Goal: Task Accomplishment & Management: Manage account settings

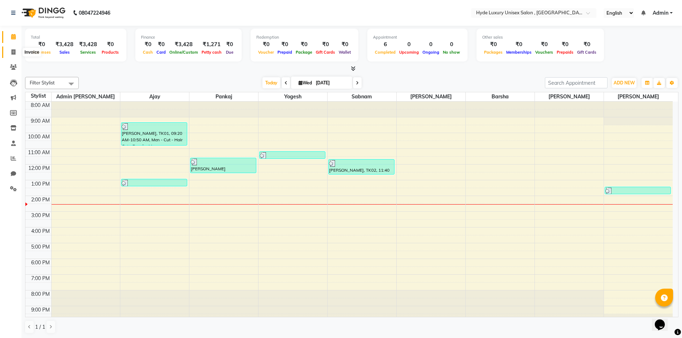
click at [15, 52] on icon at bounding box center [13, 51] width 4 height 5
select select "service"
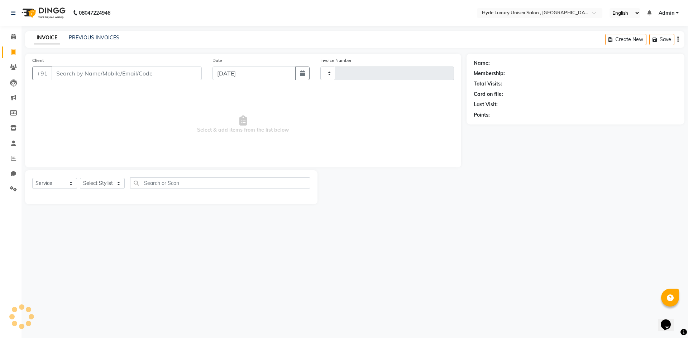
type input "0931"
select select "8189"
click at [102, 182] on select "Select Stylist" at bounding box center [102, 183] width 45 height 11
select select "79830"
click at [80, 178] on select "Select Stylist Admin [PERSON_NAME] [PERSON_NAME] [PERSON_NAME] [PERSON_NAME] [P…" at bounding box center [102, 183] width 45 height 11
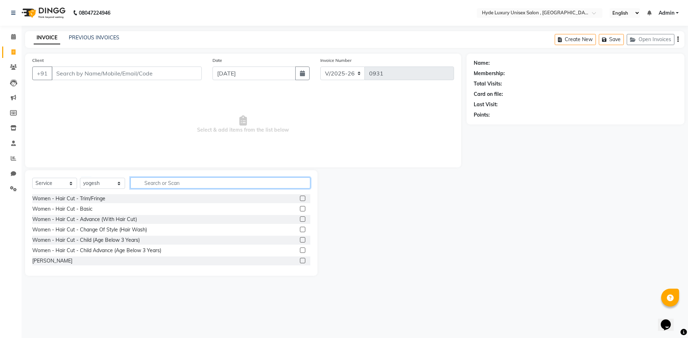
click at [159, 183] on input "text" at bounding box center [220, 183] width 180 height 11
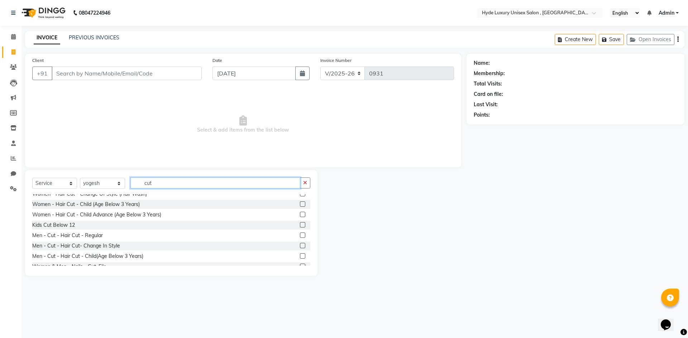
type input "cut"
click at [300, 245] on label at bounding box center [302, 245] width 5 height 5
click at [300, 245] on input "checkbox" at bounding box center [302, 246] width 5 height 5
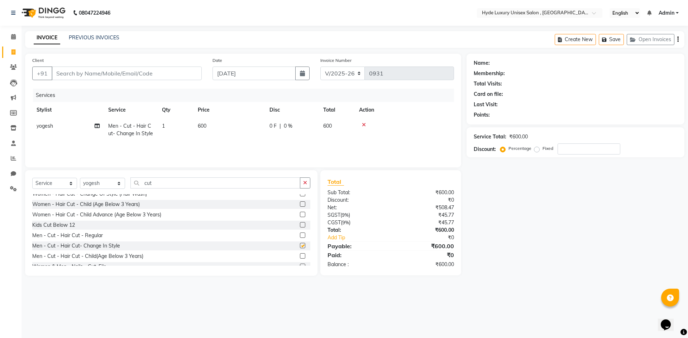
checkbox input "false"
click at [304, 182] on icon "button" at bounding box center [305, 182] width 4 height 5
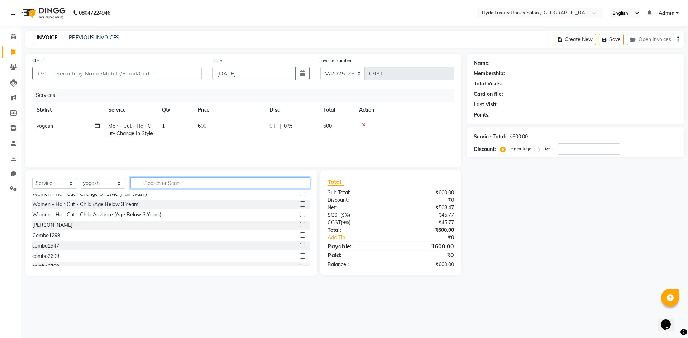
click at [198, 182] on input "text" at bounding box center [220, 183] width 180 height 11
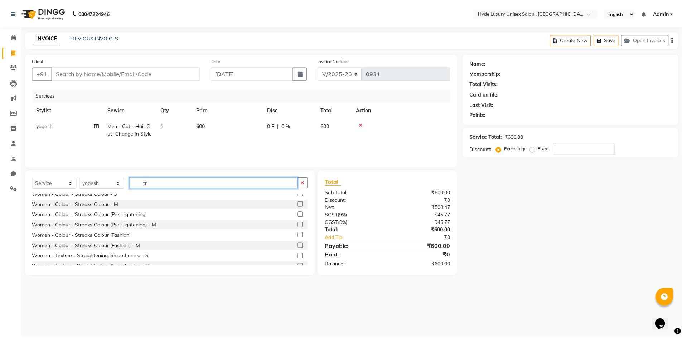
scroll to position [0, 0]
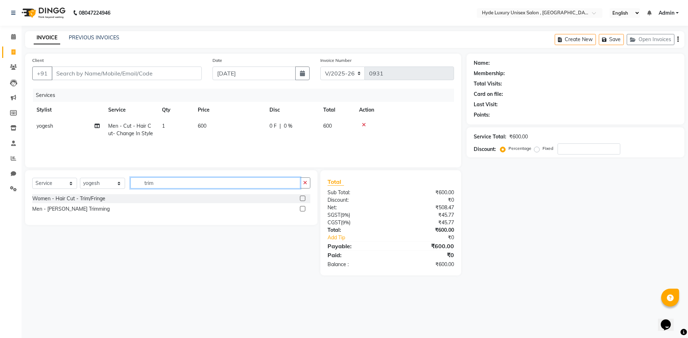
type input "trim"
click at [303, 211] on label at bounding box center [302, 208] width 5 height 5
click at [303, 211] on input "checkbox" at bounding box center [302, 209] width 5 height 5
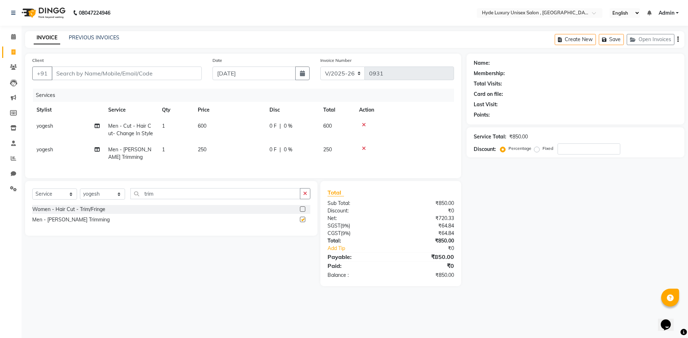
checkbox input "false"
click at [129, 72] on input "Client" at bounding box center [127, 74] width 150 height 14
type input "8"
type input "0"
type input "8598804830"
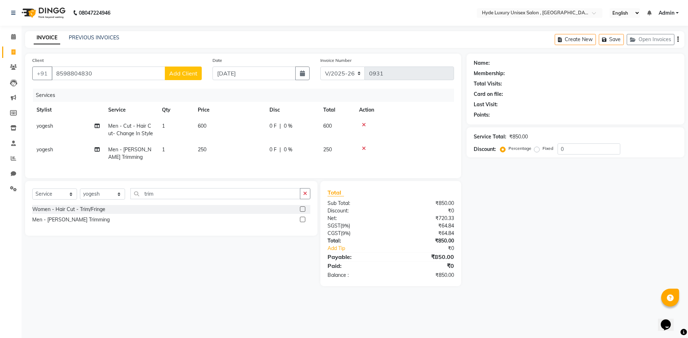
click at [187, 69] on button "Add Client" at bounding box center [183, 74] width 37 height 14
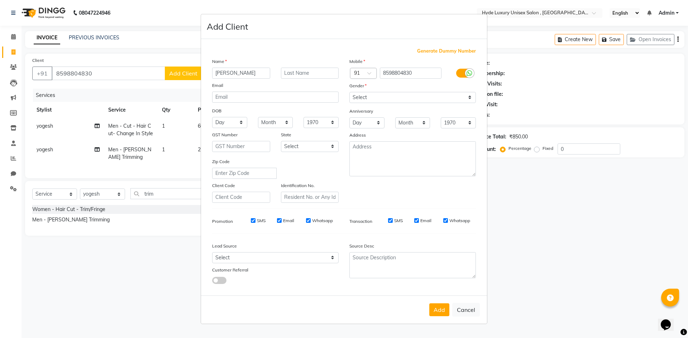
type input "Alok Nath"
click at [294, 74] on input "text" at bounding box center [310, 73] width 58 height 11
type input "Nanda"
click at [410, 94] on select "Select Male Female Other Prefer Not To Say" at bounding box center [412, 97] width 126 height 11
select select "male"
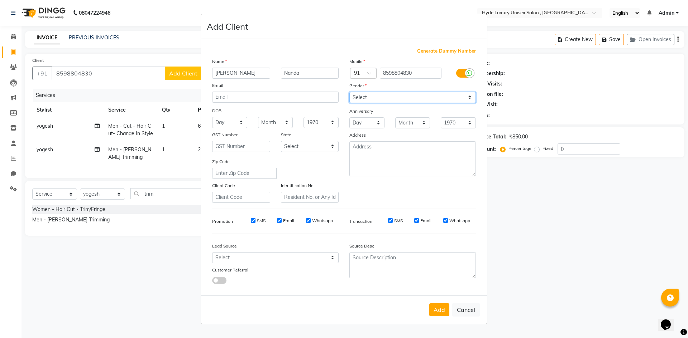
click at [349, 92] on select "Select Male Female Other Prefer Not To Say" at bounding box center [412, 97] width 126 height 11
click at [438, 312] on button "Add" at bounding box center [439, 310] width 20 height 13
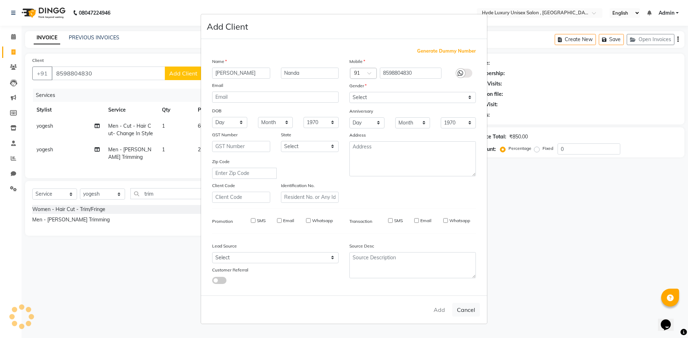
select select
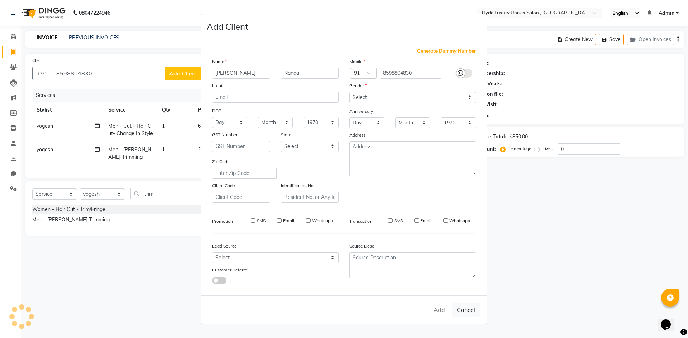
select select
checkbox input "false"
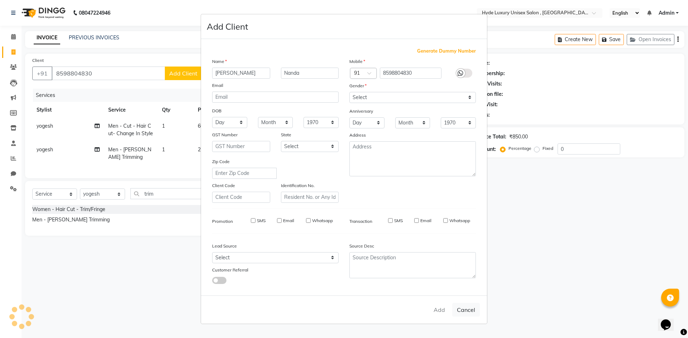
checkbox input "false"
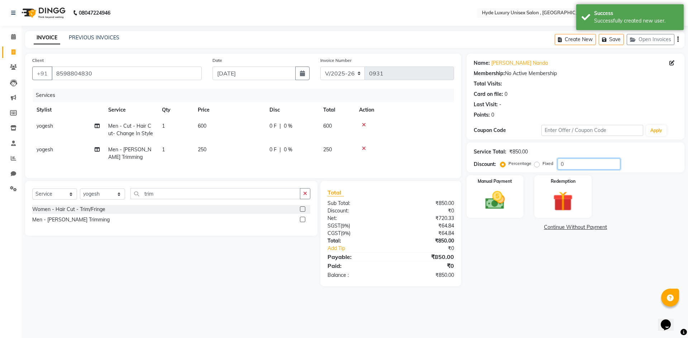
click at [580, 162] on input "0" at bounding box center [588, 164] width 63 height 11
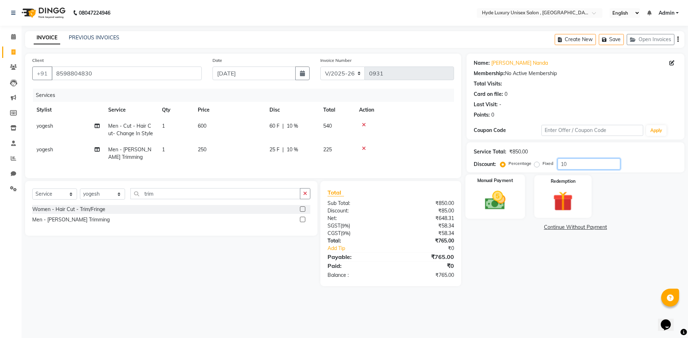
type input "10"
click at [508, 188] on div "Manual Payment" at bounding box center [494, 197] width 59 height 44
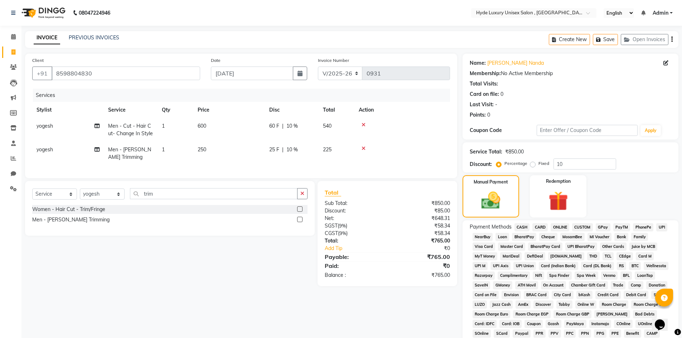
click at [646, 226] on span "PhonePe" at bounding box center [643, 227] width 20 height 8
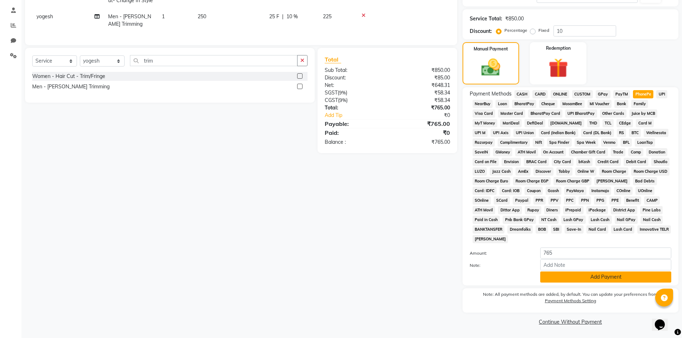
click at [600, 276] on button "Add Payment" at bounding box center [605, 277] width 131 height 11
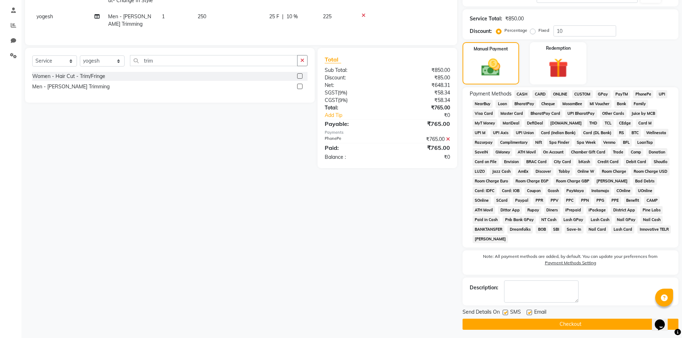
click at [585, 322] on button "Checkout" at bounding box center [571, 324] width 216 height 11
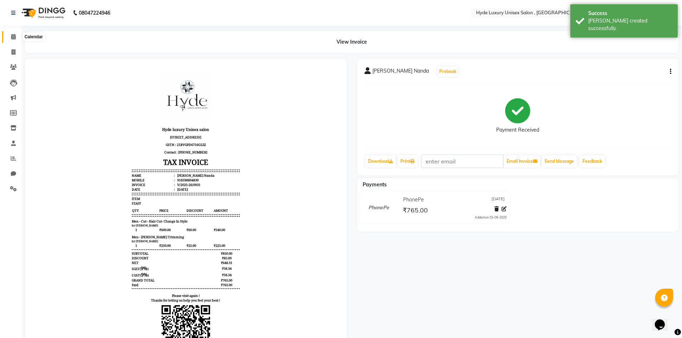
click at [13, 37] on icon at bounding box center [13, 36] width 5 height 5
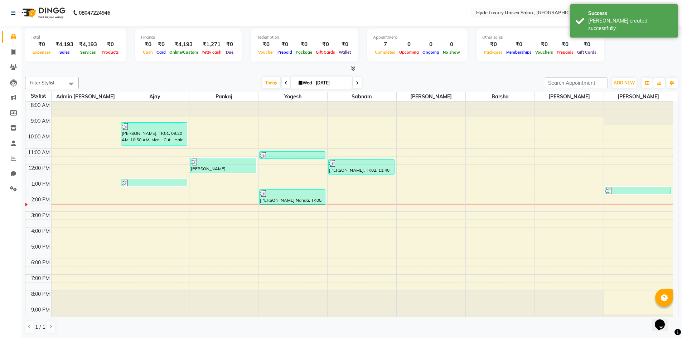
click at [195, 79] on div "Today Wed 03-09-2025" at bounding box center [311, 83] width 459 height 11
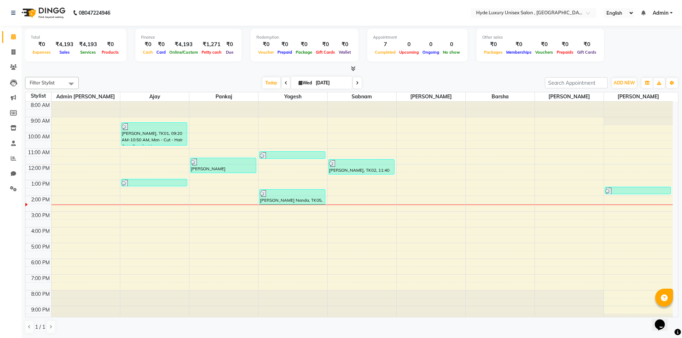
click at [165, 74] on div "Total ₹0 Expenses ₹4,193 Sales ₹4,193 Services ₹0 Products Finance ₹0 Cash ₹0 C…" at bounding box center [351, 182] width 661 height 313
click at [156, 9] on nav "08047224946 Select Location × Hyde Luxury Unisex Salon , Rudrapur, English ENGL…" at bounding box center [341, 13] width 682 height 26
click at [171, 11] on nav "08047224946 Select Location × Hyde Luxury Unisex Salon , Rudrapur, English ENGL…" at bounding box center [341, 13] width 682 height 26
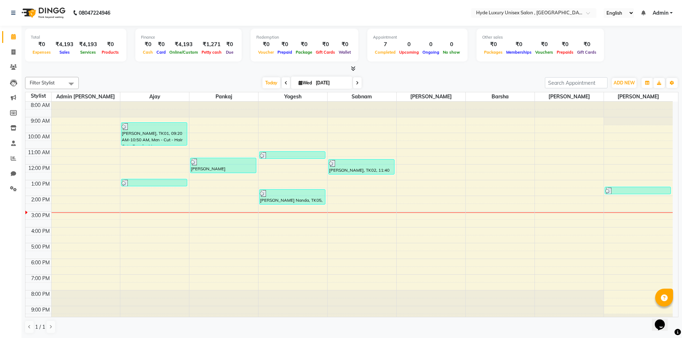
click at [184, 108] on div at bounding box center [154, 110] width 69 height 16
click at [138, 11] on nav "08047224946 Select Location × Hyde Luxury Unisex Salon , Rudrapur, English ENGL…" at bounding box center [341, 13] width 682 height 26
click at [156, 18] on nav "08047224946 Select Location × Hyde Luxury Unisex Salon , Rudrapur, English ENGL…" at bounding box center [341, 13] width 682 height 26
click at [176, 13] on nav "08047224946 Select Location × Hyde Luxury Unisex Salon , Rudrapur, English ENGL…" at bounding box center [341, 13] width 682 height 26
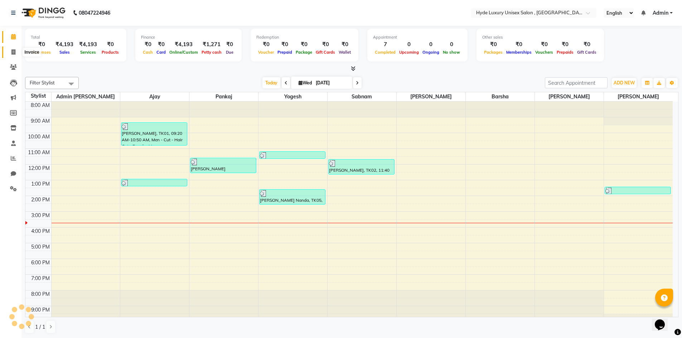
click at [15, 53] on icon at bounding box center [13, 51] width 4 height 5
select select "service"
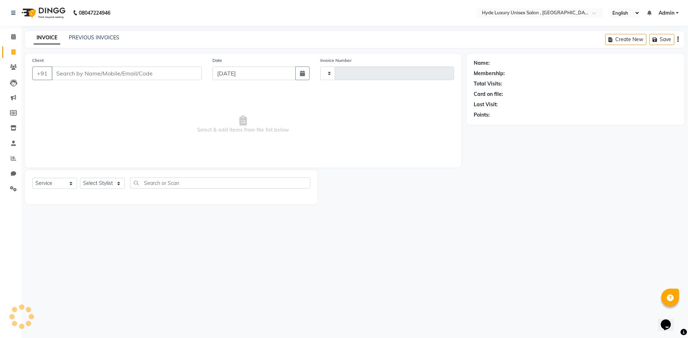
type input "0932"
select select "8189"
click at [103, 185] on select "Select Stylist Admin [PERSON_NAME] [PERSON_NAME] [PERSON_NAME] [PERSON_NAME] [P…" at bounding box center [102, 183] width 45 height 11
select select "79829"
click at [80, 178] on select "Select Stylist Admin [PERSON_NAME] [PERSON_NAME] [PERSON_NAME] [PERSON_NAME] [P…" at bounding box center [102, 183] width 45 height 11
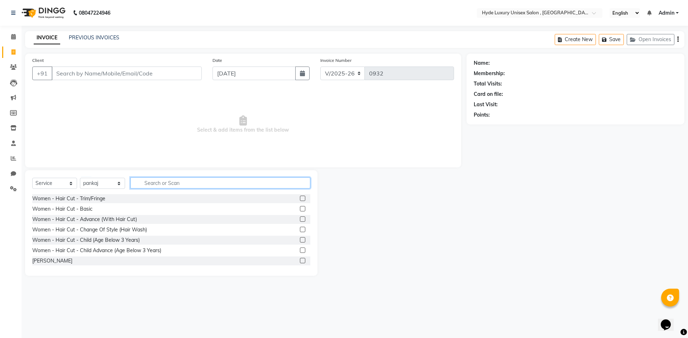
click at [156, 185] on input "text" at bounding box center [220, 183] width 180 height 11
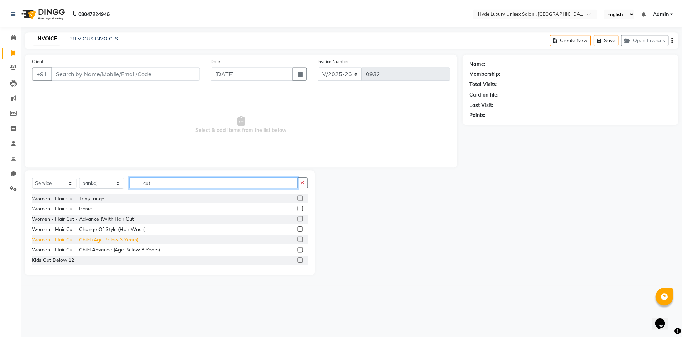
scroll to position [36, 0]
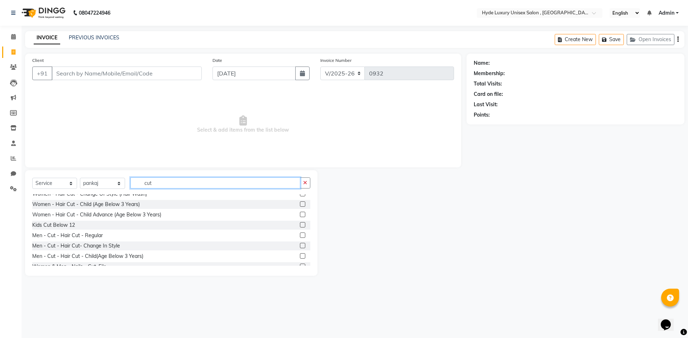
type input "cut"
click at [300, 237] on label at bounding box center [302, 235] width 5 height 5
click at [300, 237] on input "checkbox" at bounding box center [302, 235] width 5 height 5
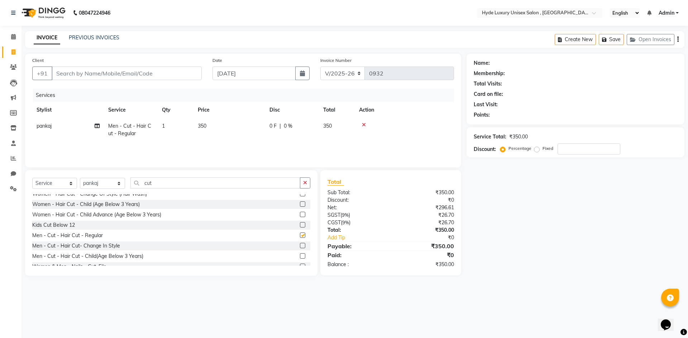
checkbox input "false"
click at [109, 74] on input "Client" at bounding box center [127, 74] width 150 height 14
type input "9"
type input "0"
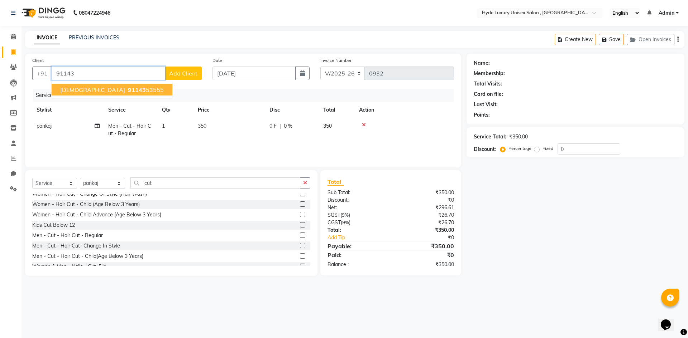
click at [116, 86] on button "Biswajit 91143 53555" at bounding box center [112, 89] width 121 height 11
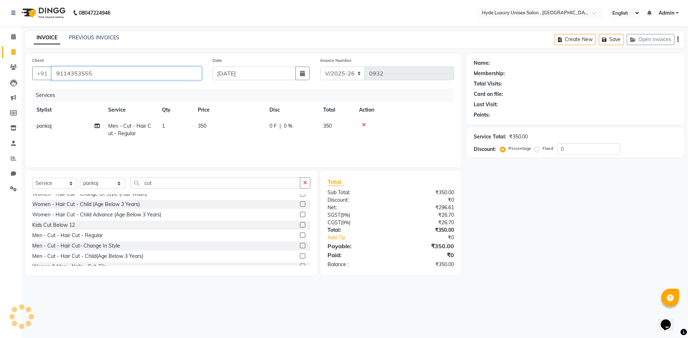
type input "9114353555"
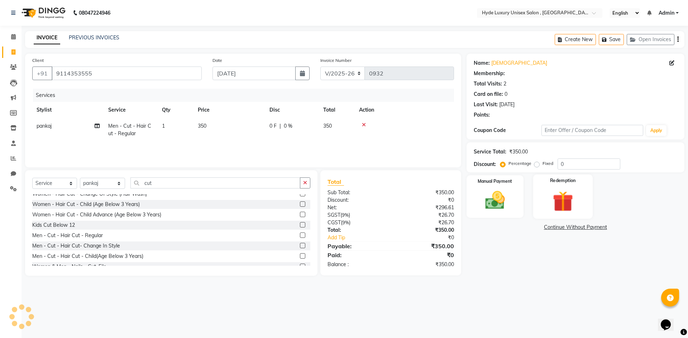
select select "1: Object"
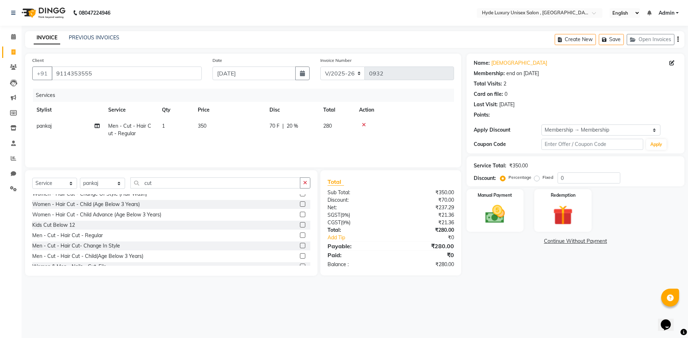
type input "20"
click at [494, 206] on img at bounding box center [494, 215] width 33 height 24
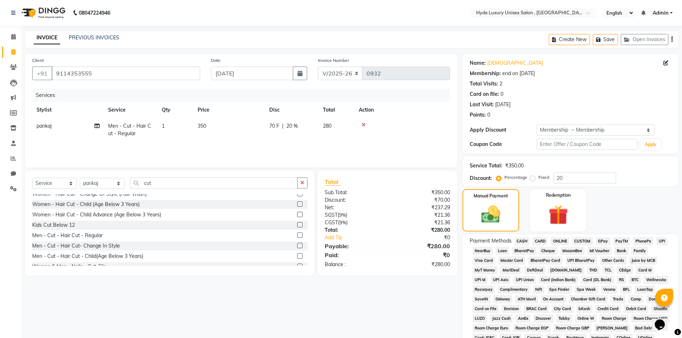
scroll to position [109, 0]
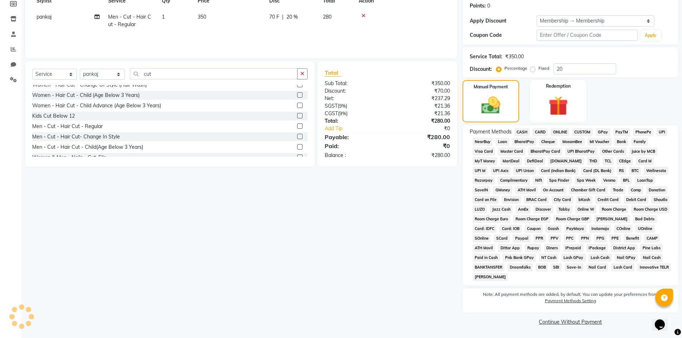
click at [660, 133] on span "UPI" at bounding box center [661, 132] width 11 height 8
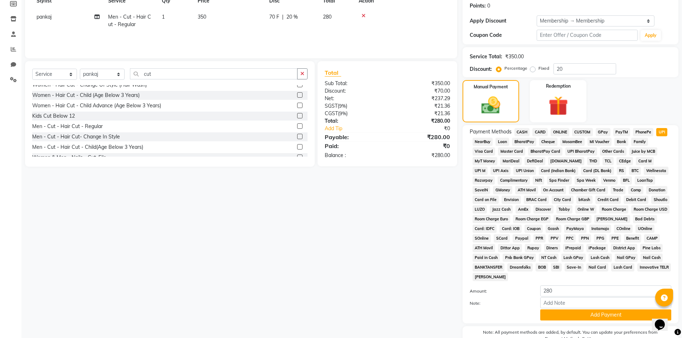
scroll to position [147, 0]
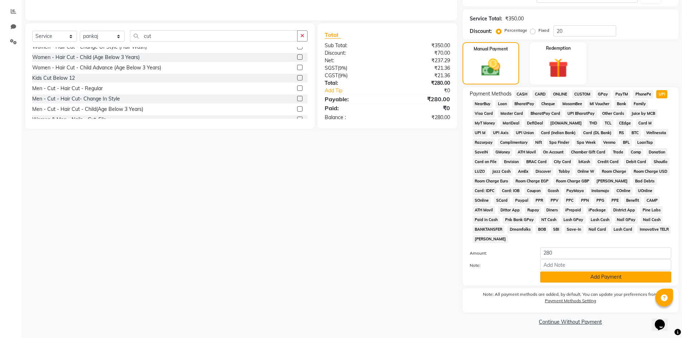
click at [572, 279] on button "Add Payment" at bounding box center [605, 277] width 131 height 11
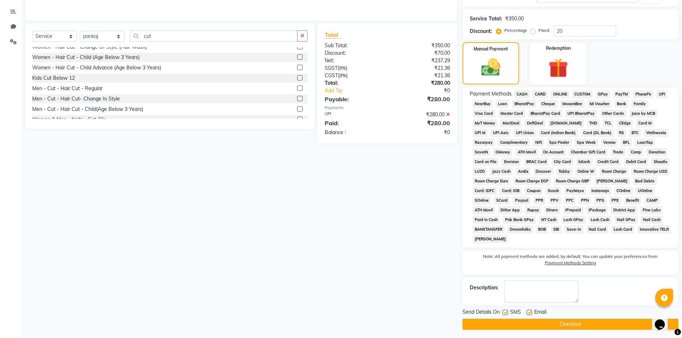
click at [506, 314] on label at bounding box center [505, 312] width 5 height 5
click at [506, 314] on input "checkbox" at bounding box center [505, 313] width 5 height 5
checkbox input "false"
click at [529, 314] on label at bounding box center [529, 312] width 5 height 5
click at [529, 314] on input "checkbox" at bounding box center [529, 313] width 5 height 5
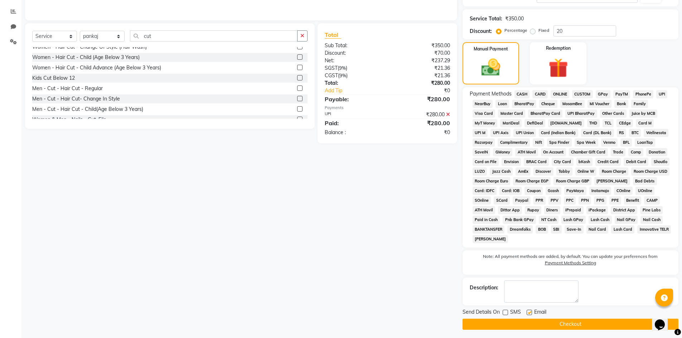
checkbox input "false"
click at [534, 326] on button "Checkout" at bounding box center [571, 324] width 216 height 11
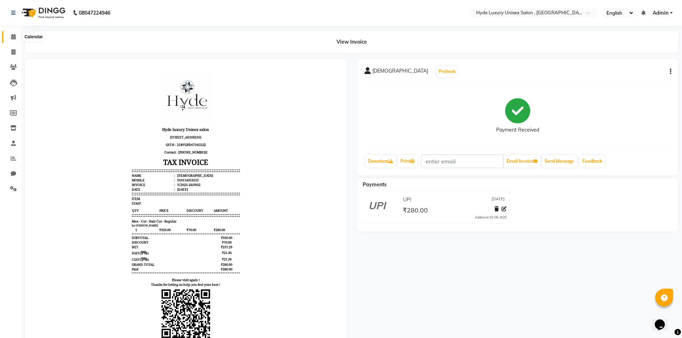
click at [12, 36] on icon at bounding box center [13, 36] width 5 height 5
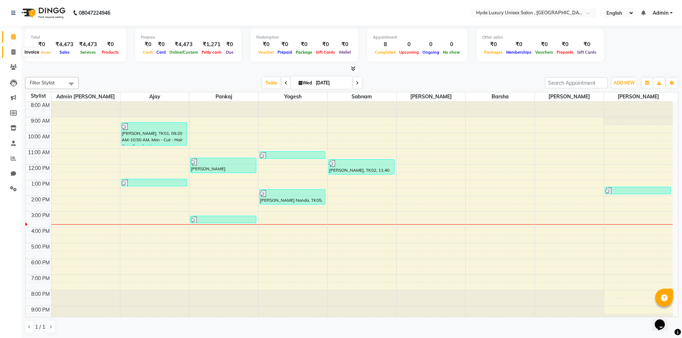
click at [14, 49] on icon at bounding box center [13, 51] width 4 height 5
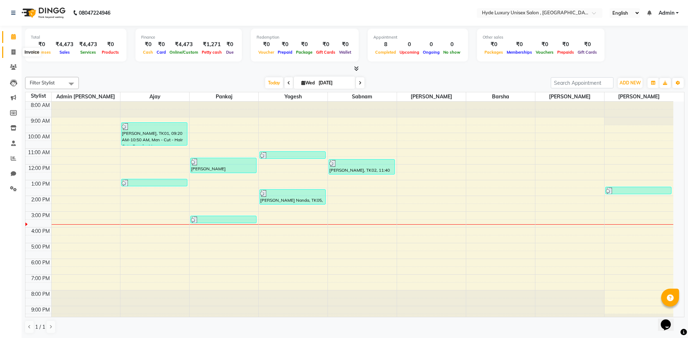
select select "service"
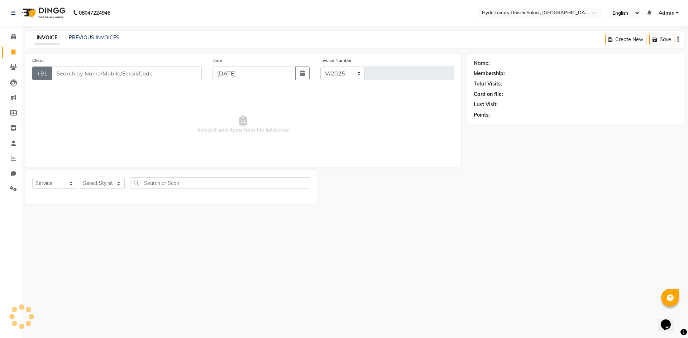
select select "8189"
type input "0933"
click at [109, 184] on select "Select Stylist" at bounding box center [102, 183] width 45 height 11
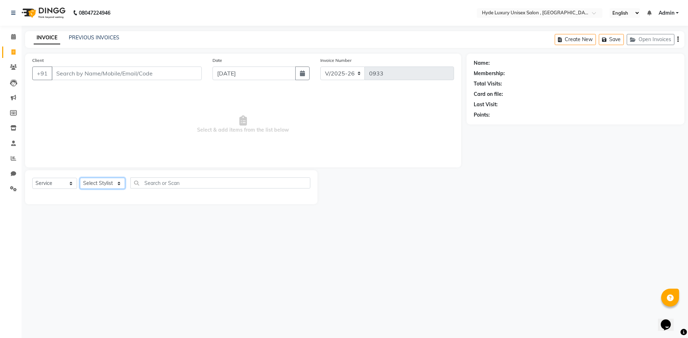
select select "79828"
click at [80, 178] on select "Select Stylist Admin [PERSON_NAME] [PERSON_NAME] [PERSON_NAME] [PERSON_NAME] [P…" at bounding box center [102, 183] width 45 height 11
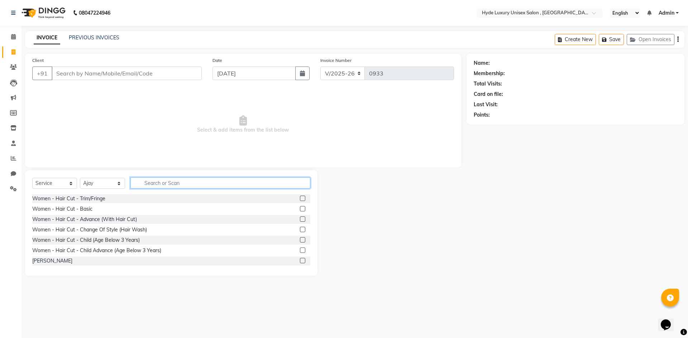
click at [158, 181] on input "text" at bounding box center [220, 183] width 180 height 11
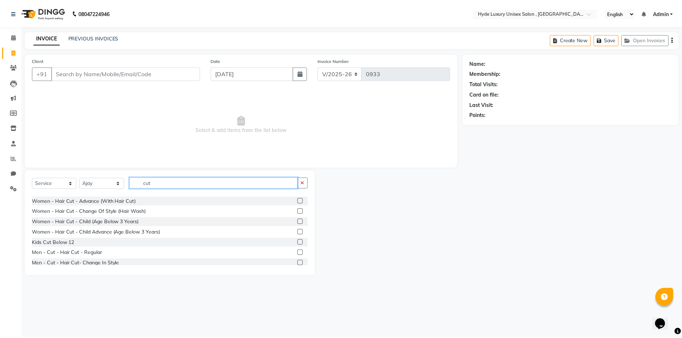
scroll to position [36, 0]
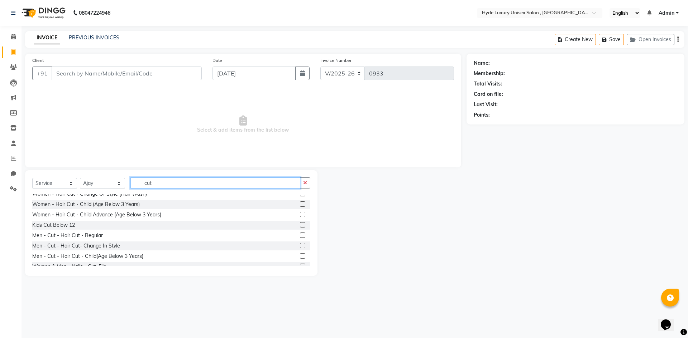
type input "cut"
click at [300, 234] on label at bounding box center [302, 235] width 5 height 5
click at [300, 234] on input "checkbox" at bounding box center [302, 235] width 5 height 5
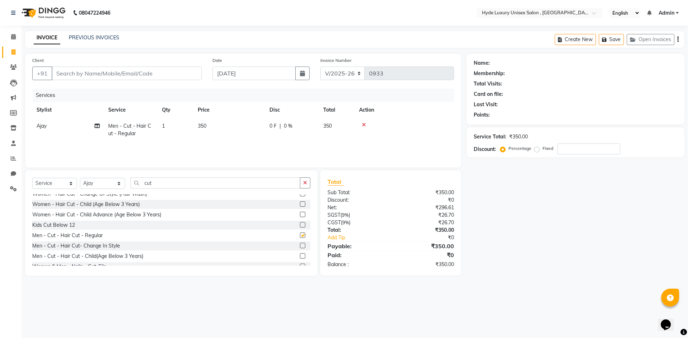
checkbox input "false"
click at [105, 71] on input "Client" at bounding box center [127, 74] width 150 height 14
type input "p"
type input "0"
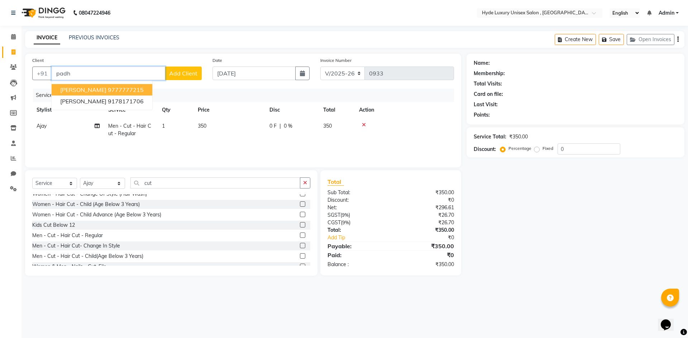
click at [119, 91] on ngb-highlight "9777777215" at bounding box center [126, 89] width 36 height 7
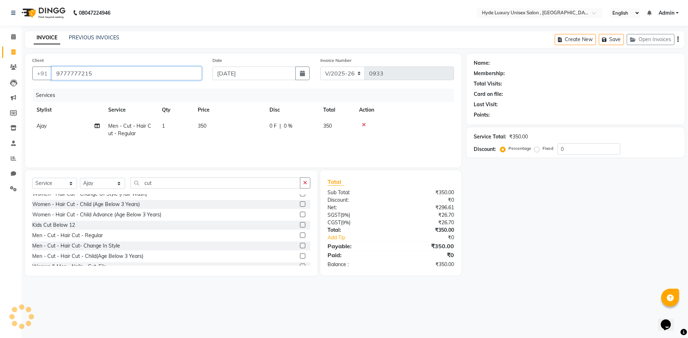
type input "9777777215"
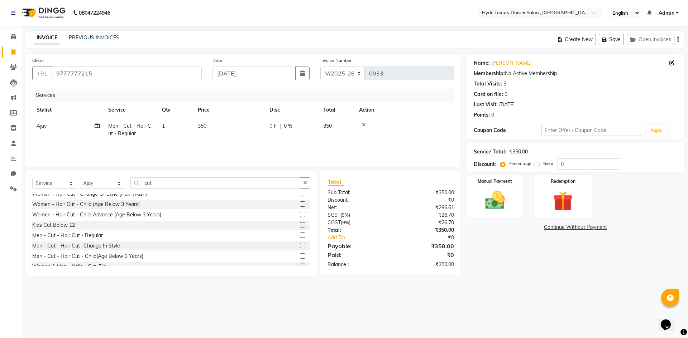
click at [206, 128] on span "350" at bounding box center [202, 126] width 9 height 6
select select "79828"
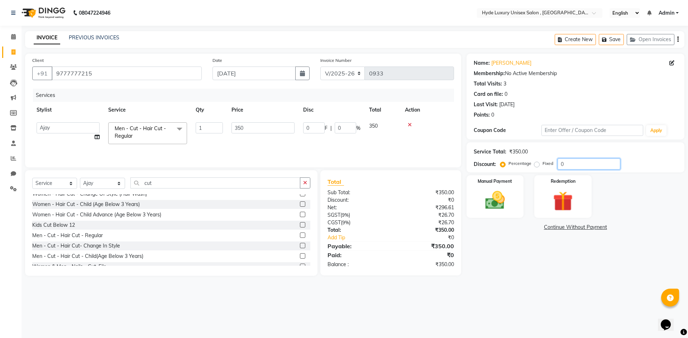
click at [569, 165] on input "0" at bounding box center [588, 164] width 63 height 11
type input "2"
type input "7"
type input "2"
type input "20"
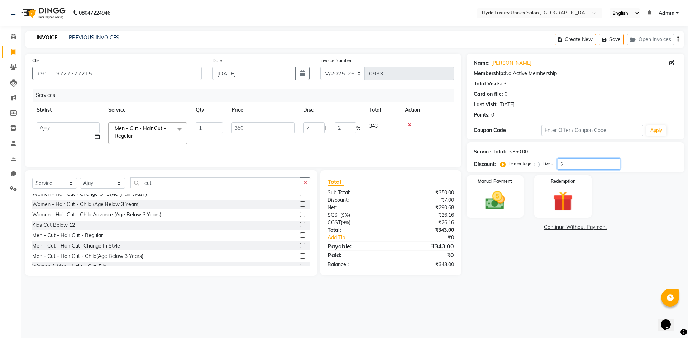
type input "70"
type input "20"
type input "100"
type input "350"
type input "100"
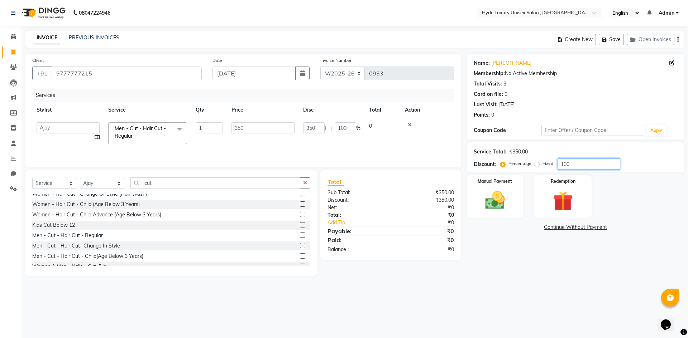
type input "100"
click at [542, 165] on label "Fixed" at bounding box center [547, 163] width 11 height 6
click at [535, 165] on input "Fixed" at bounding box center [537, 163] width 5 height 5
radio input "true"
type input "100"
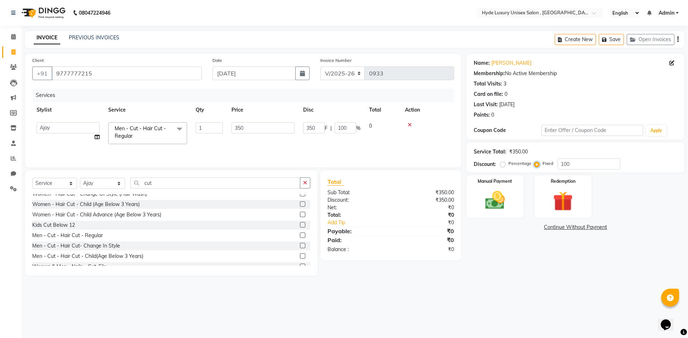
type input "28.57"
click at [577, 165] on input "100" at bounding box center [588, 164] width 63 height 11
type input "10"
type input "2.86"
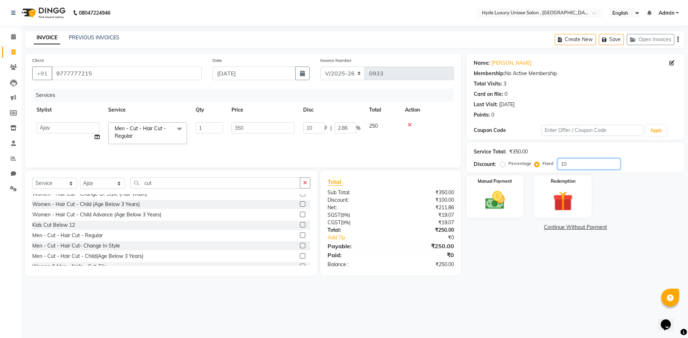
type input "1"
type input "0.29"
type input "0"
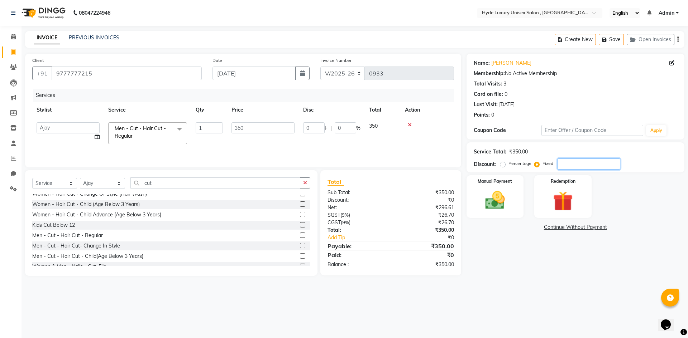
type input "2"
type input "0.57"
type input "20"
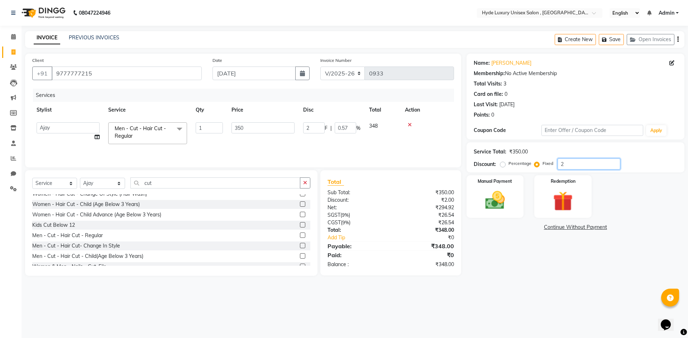
type input "5.71"
type input "200"
type input "57.14"
type input "200"
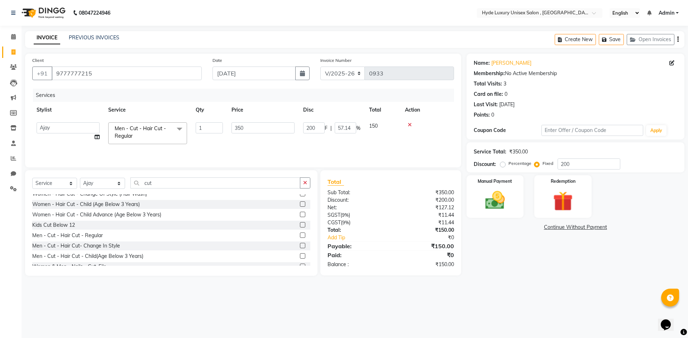
click at [552, 275] on div "Name: Jk Padhi Membership: No Active Membership Total Visits: 3 Card on file: 0…" at bounding box center [577, 165] width 223 height 222
click at [221, 284] on main "INVOICE PREVIOUS INVOICES Create New Save Open Invoices Client +91 9777777215 D…" at bounding box center [354, 159] width 666 height 256
click at [493, 205] on img at bounding box center [494, 201] width 33 height 24
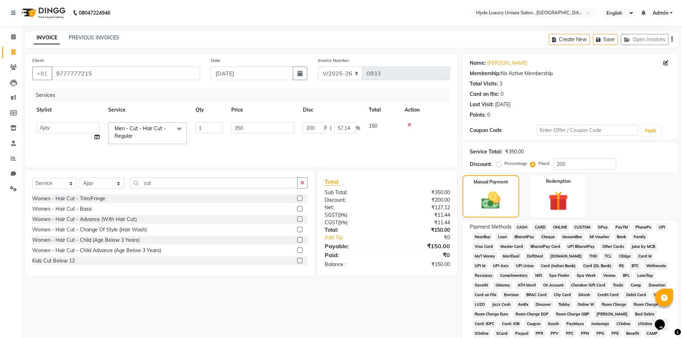
scroll to position [95, 0]
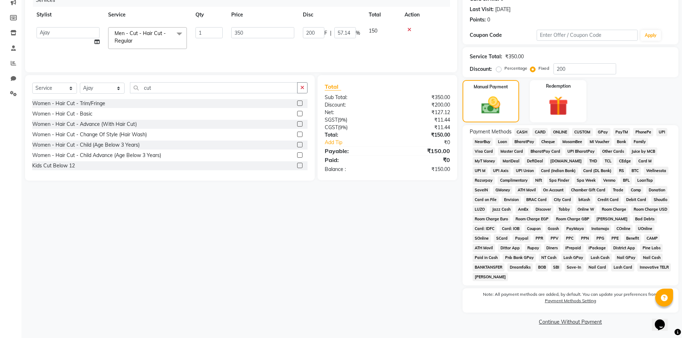
click at [666, 133] on span "UPI" at bounding box center [661, 132] width 11 height 8
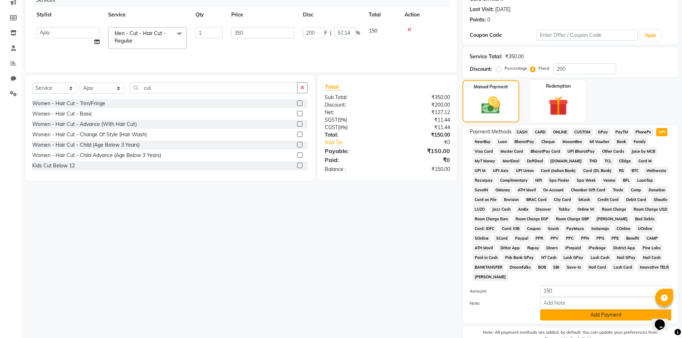
scroll to position [133, 0]
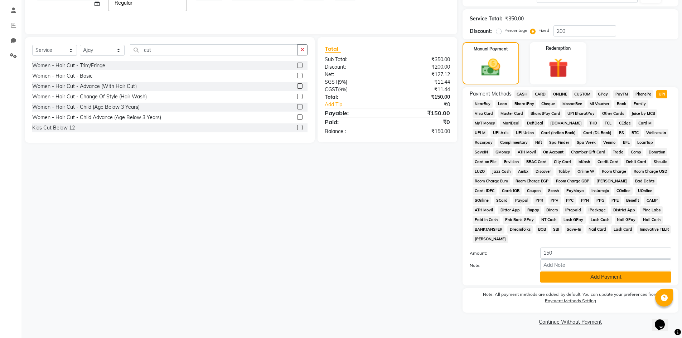
click at [587, 279] on button "Add Payment" at bounding box center [605, 277] width 131 height 11
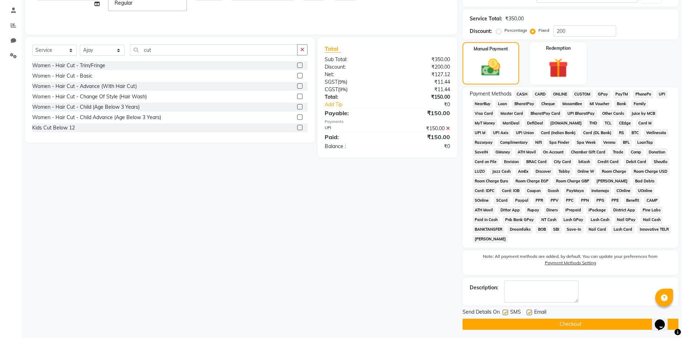
click at [570, 324] on button "Checkout" at bounding box center [571, 324] width 216 height 11
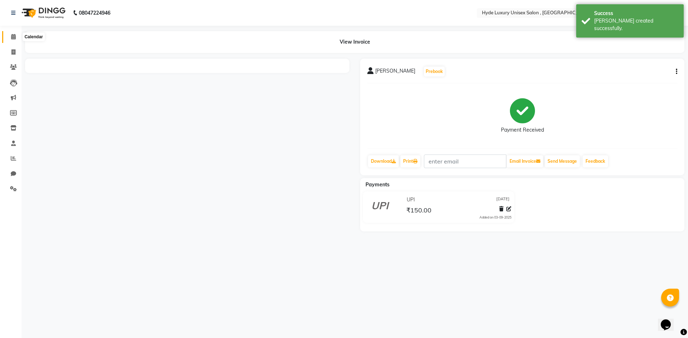
click at [15, 37] on icon at bounding box center [13, 36] width 5 height 5
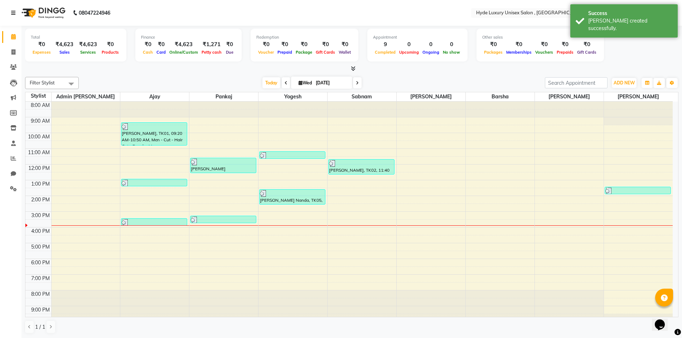
click at [18, 12] on link at bounding box center [14, 13] width 7 height 20
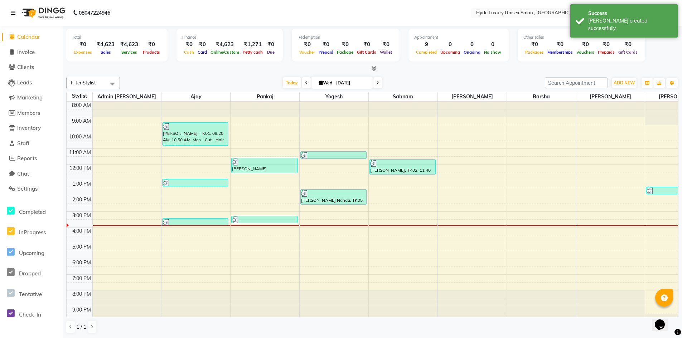
click at [17, 15] on link at bounding box center [14, 13] width 7 height 20
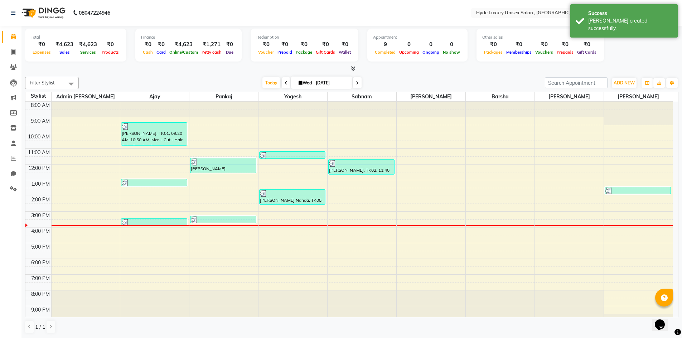
click at [110, 77] on div "Filter Stylist Select All Admin Pratyush Ajay Barsha joyeeta Martin pankaj Rach…" at bounding box center [352, 205] width 654 height 263
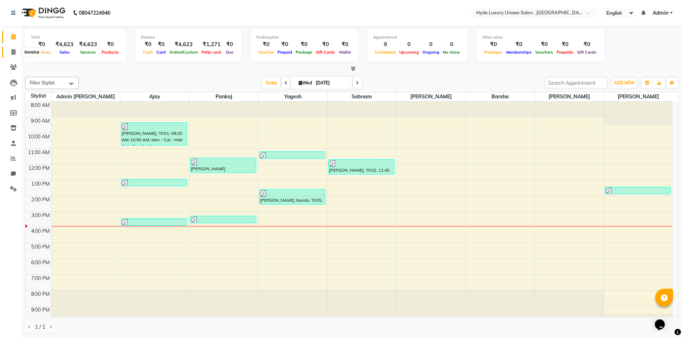
drag, startPoint x: 11, startPoint y: 52, endPoint x: 12, endPoint y: 44, distance: 8.7
click at [11, 52] on icon at bounding box center [13, 51] width 4 height 5
select select "service"
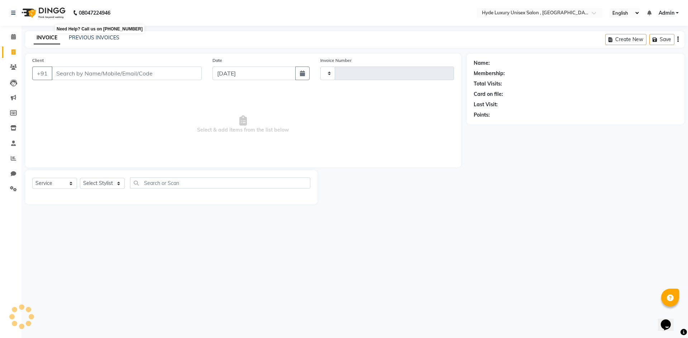
type input "0934"
select select "8189"
click at [97, 34] on div "PREVIOUS INVOICES" at bounding box center [94, 38] width 50 height 8
click at [101, 40] on link "PREVIOUS INVOICES" at bounding box center [94, 37] width 50 height 6
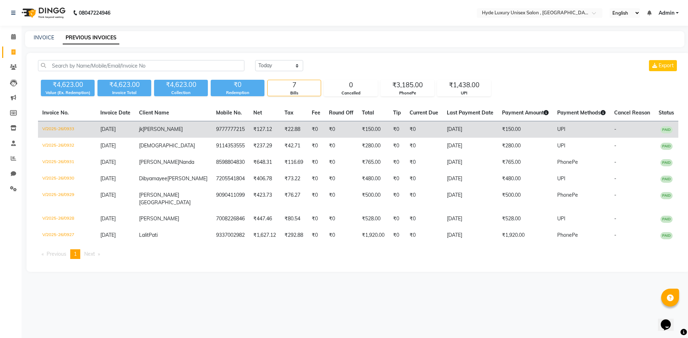
click at [167, 130] on span "padhi" at bounding box center [163, 129] width 40 height 6
click at [185, 130] on td "jk padhi" at bounding box center [173, 129] width 77 height 17
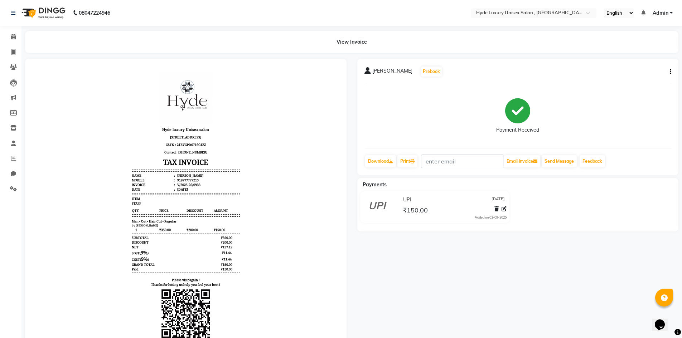
click at [671, 73] on div "[PERSON_NAME] Prebook Payment Received Download Print Email Invoice Send Messag…" at bounding box center [518, 117] width 322 height 117
click at [669, 70] on button "button" at bounding box center [669, 72] width 4 height 8
click at [641, 80] on div "Edit Invoice" at bounding box center [635, 80] width 49 height 9
select select "service"
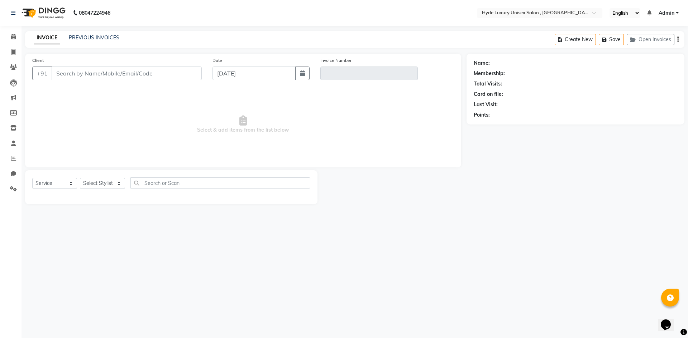
type input "9777777215"
type input "V/2025-26/0933"
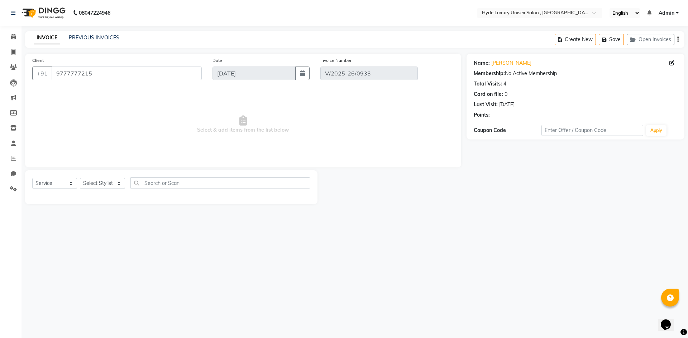
select select "select"
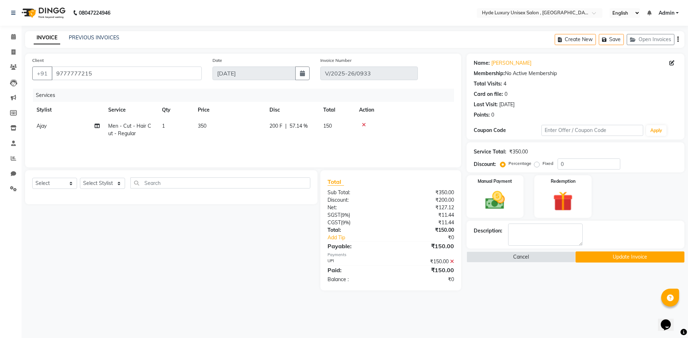
click at [41, 124] on span "Ajay" at bounding box center [42, 126] width 10 height 6
select select "79828"
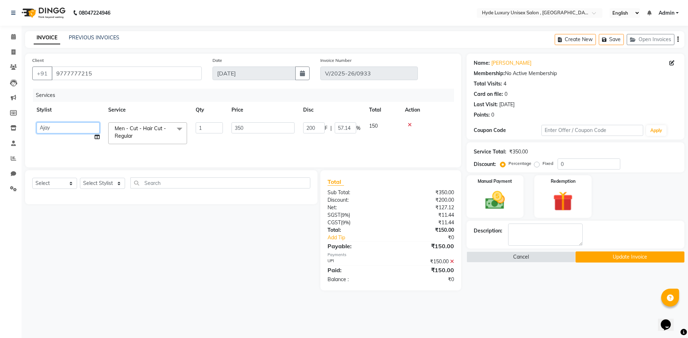
click at [47, 126] on select "Admin [PERSON_NAME] [PERSON_NAME] [PERSON_NAME] [PERSON_NAME] [PERSON_NAME] Sab…" at bounding box center [68, 127] width 63 height 11
select select "90316"
click at [178, 126] on span at bounding box center [179, 129] width 14 height 14
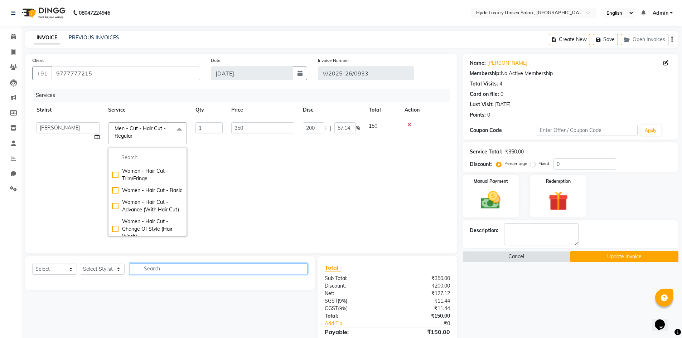
click at [192, 275] on input "text" at bounding box center [219, 269] width 178 height 11
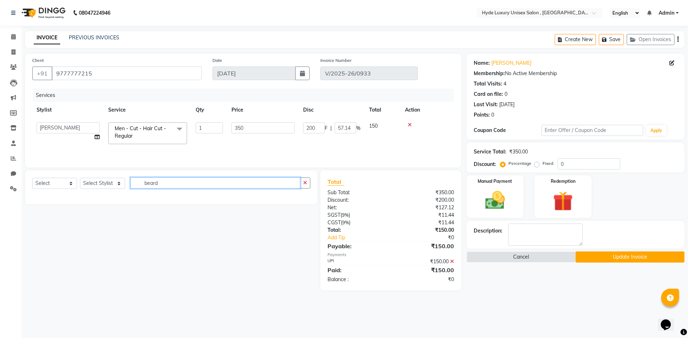
type input "beard"
click at [110, 183] on select "Select Stylist Admin [PERSON_NAME] [PERSON_NAME] [PERSON_NAME] [PERSON_NAME] [P…" at bounding box center [102, 183] width 45 height 11
click at [410, 124] on icon at bounding box center [410, 124] width 4 height 5
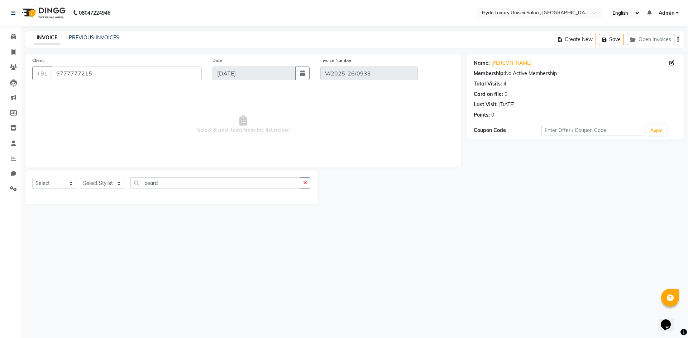
click at [105, 177] on div "Select Service Product Membership Package Voucher Prepaid Gift Card Select Styl…" at bounding box center [171, 187] width 292 height 34
click at [105, 179] on select "Select Stylist Admin [PERSON_NAME] [PERSON_NAME] [PERSON_NAME] [PERSON_NAME] [P…" at bounding box center [102, 183] width 45 height 11
select select "90316"
click at [80, 178] on select "Select Stylist Admin [PERSON_NAME] [PERSON_NAME] [PERSON_NAME] [PERSON_NAME] [P…" at bounding box center [102, 183] width 45 height 11
click at [178, 181] on input "beard" at bounding box center [215, 183] width 170 height 11
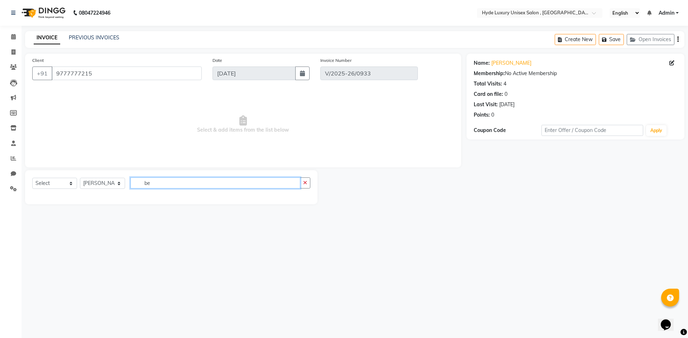
type input "b"
type input "beard"
click at [307, 184] on icon "button" at bounding box center [305, 182] width 4 height 5
click at [228, 185] on input "text" at bounding box center [220, 183] width 180 height 11
type input "trim"
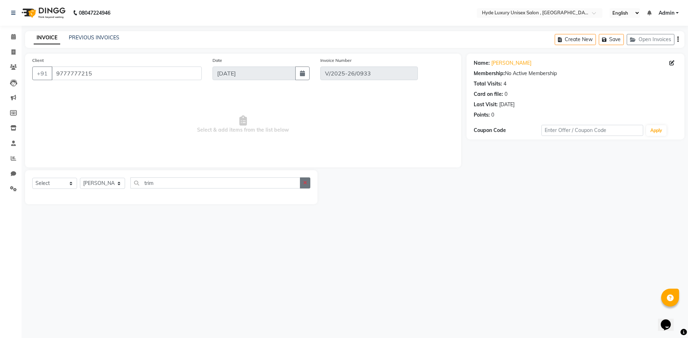
click at [307, 183] on button "button" at bounding box center [305, 183] width 10 height 11
click at [95, 183] on select "Select Stylist Admin [PERSON_NAME] [PERSON_NAME] [PERSON_NAME] [PERSON_NAME] [P…" at bounding box center [102, 183] width 45 height 11
click at [145, 187] on input "text" at bounding box center [220, 183] width 180 height 11
type input "trim"
click at [304, 182] on icon "button" at bounding box center [305, 182] width 4 height 5
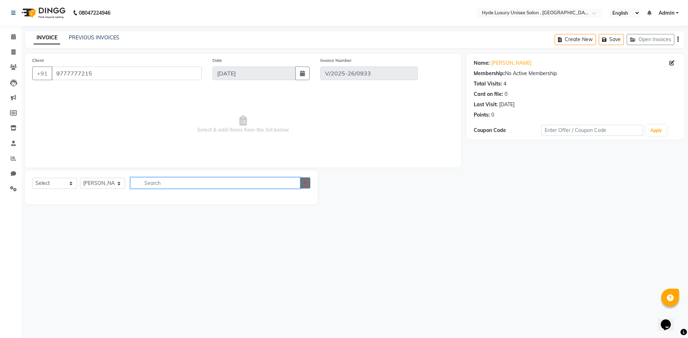
click at [300, 182] on input "text" at bounding box center [215, 183] width 170 height 11
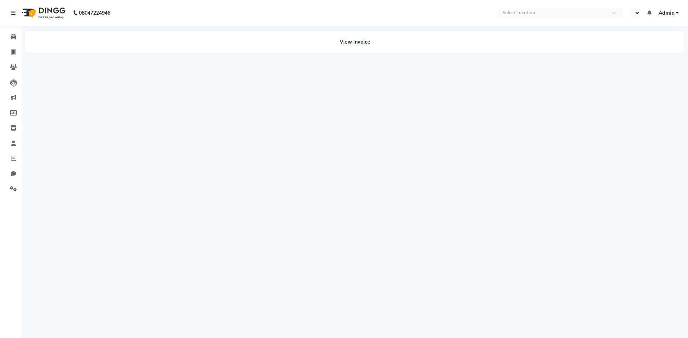
select select "en"
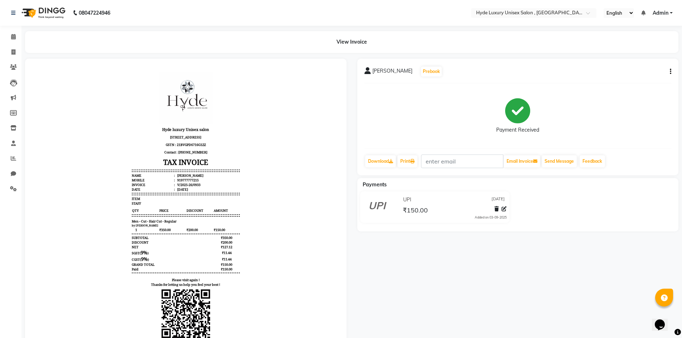
click at [671, 72] on icon "button" at bounding box center [670, 72] width 1 height 0
click at [635, 72] on div "Edit Item Staff" at bounding box center [635, 71] width 49 height 9
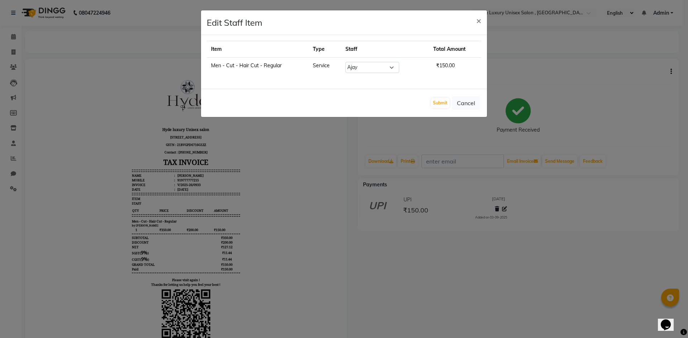
click at [244, 67] on td "Men - Cut - Hair Cut - Regular" at bounding box center [258, 68] width 102 height 20
click at [392, 67] on select "Select Admin Pratyush Ajay Barsha joyeeta Martin pankaj Rachna Sabnam yogesh" at bounding box center [372, 67] width 54 height 11
select select "90316"
click at [348, 62] on select "Select Admin Pratyush Ajay Barsha joyeeta Martin pankaj Rachna Sabnam yogesh" at bounding box center [372, 67] width 54 height 11
click at [434, 102] on button "Submit" at bounding box center [440, 103] width 18 height 10
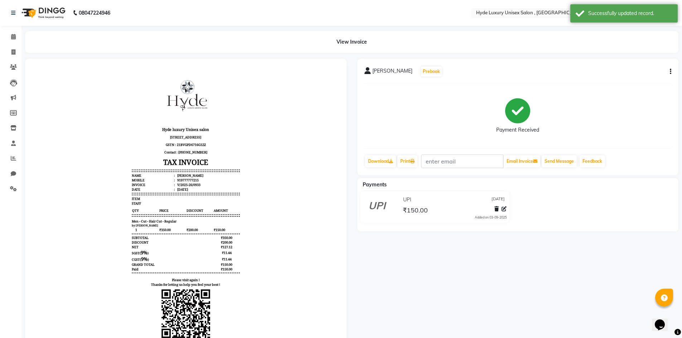
click at [672, 71] on div "[PERSON_NAME] Prebook Payment Received Download Print Email Invoice Send Messag…" at bounding box center [518, 117] width 322 height 117
click at [673, 72] on div "[PERSON_NAME] Prebook Payment Received Download Print Email Invoice Send Messag…" at bounding box center [518, 117] width 322 height 117
click at [670, 72] on button "button" at bounding box center [669, 72] width 4 height 8
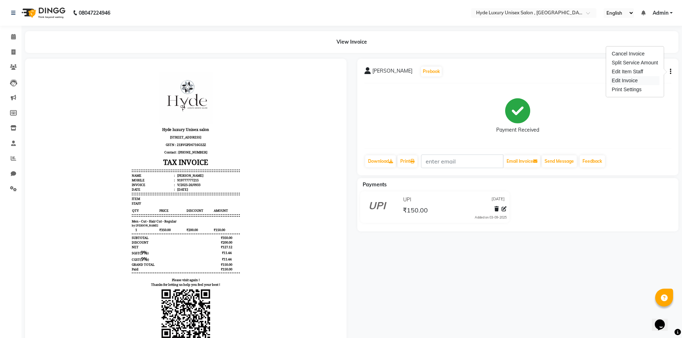
click at [632, 81] on div "Edit Invoice" at bounding box center [635, 80] width 49 height 9
select select "service"
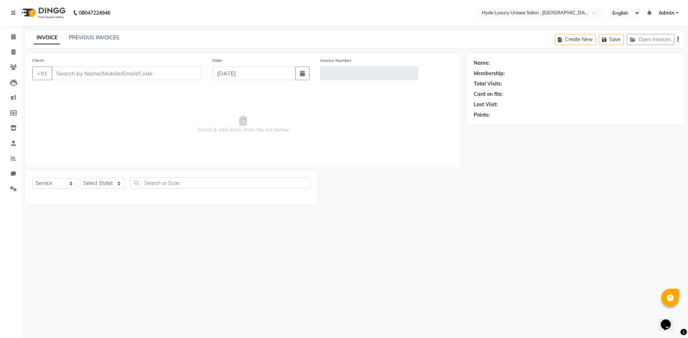
type input "9777777215"
type input "V/2025-26/0933"
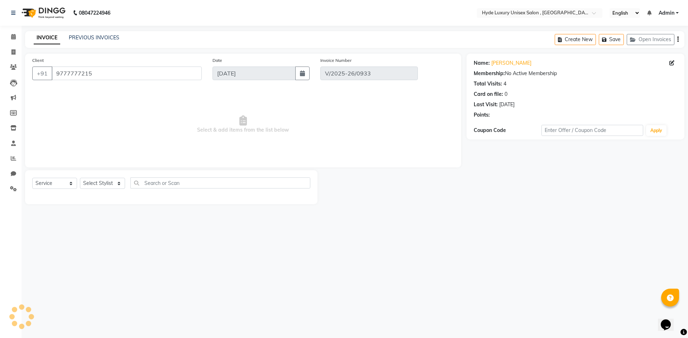
select select "select"
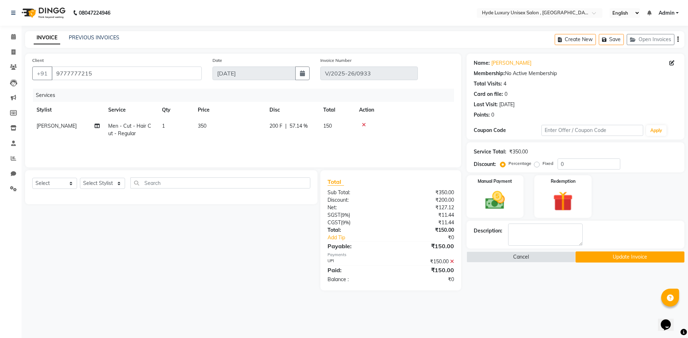
click at [124, 129] on span "Men - Cut - Hair Cut - Regular" at bounding box center [129, 130] width 43 height 14
select select "90316"
click at [181, 129] on span at bounding box center [179, 129] width 14 height 14
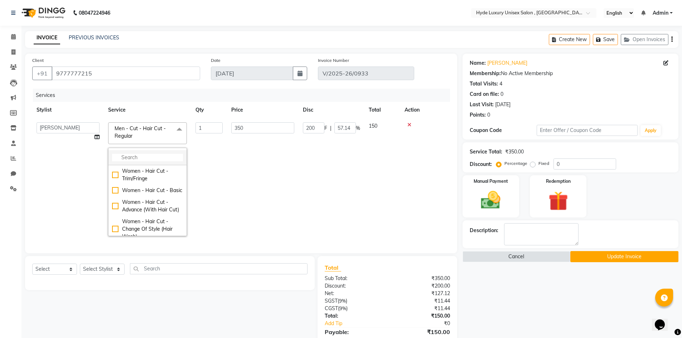
click at [165, 158] on input "multiselect-search" at bounding box center [147, 158] width 71 height 8
type input "bear"
click at [114, 175] on div "Men - [PERSON_NAME] Lining" at bounding box center [147, 175] width 71 height 15
checkbox input "true"
type input "150"
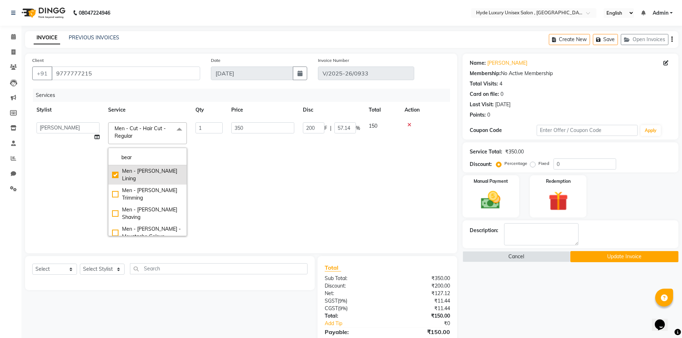
type input "0"
click at [313, 203] on td "0 F | 0 %" at bounding box center [332, 179] width 66 height 122
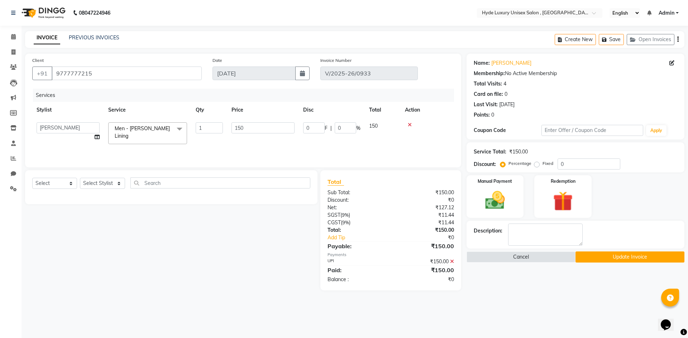
click at [613, 259] on button "Update Invoice" at bounding box center [629, 257] width 109 height 11
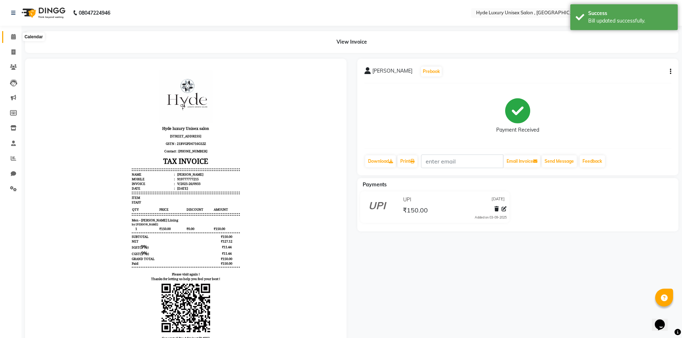
click at [12, 38] on icon at bounding box center [13, 36] width 5 height 5
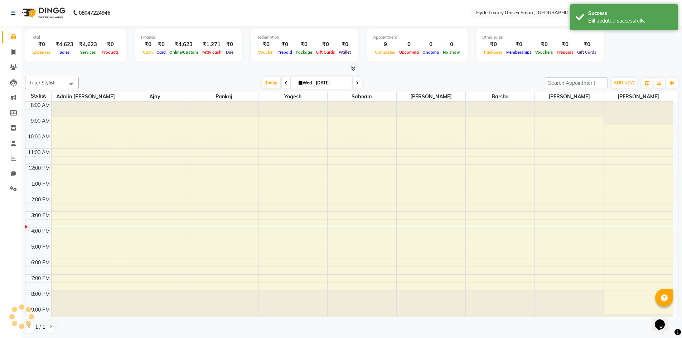
click at [184, 69] on div at bounding box center [352, 69] width 654 height 8
